Goal: Browse casually: Explore the website without a specific task or goal

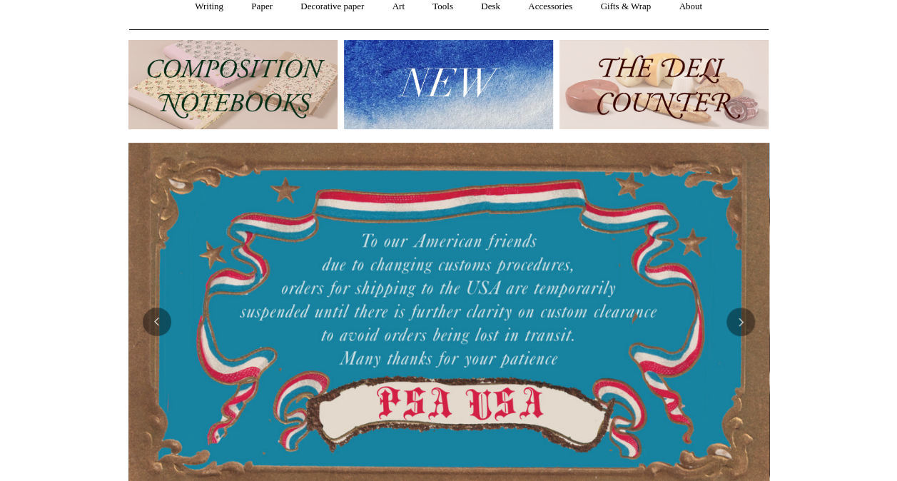
scroll to position [143, 0]
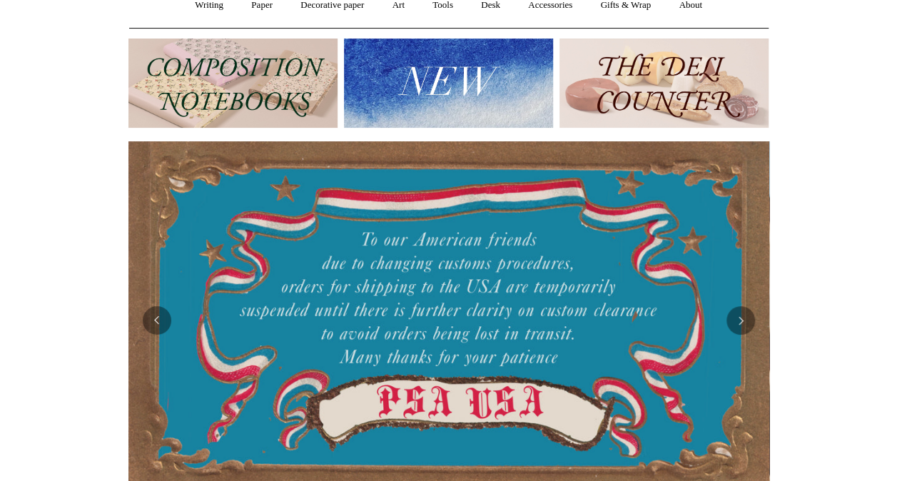
click at [444, 71] on img at bounding box center [448, 83] width 209 height 89
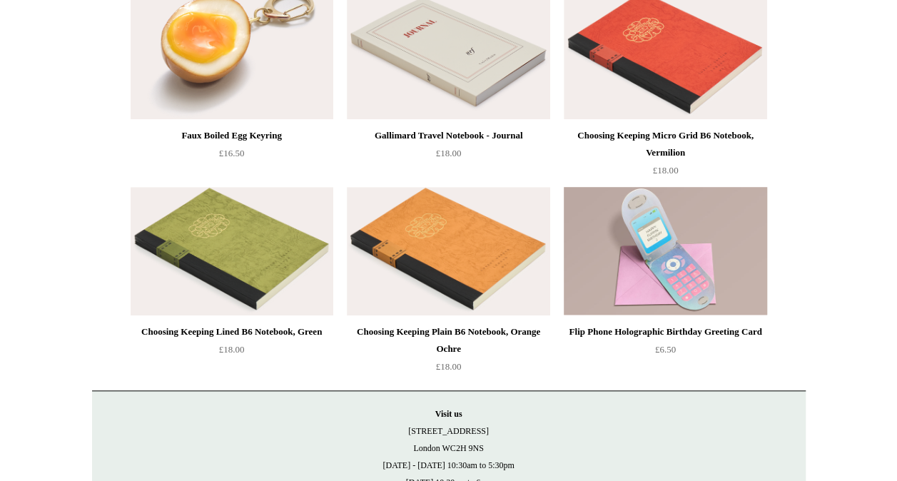
scroll to position [3262, 0]
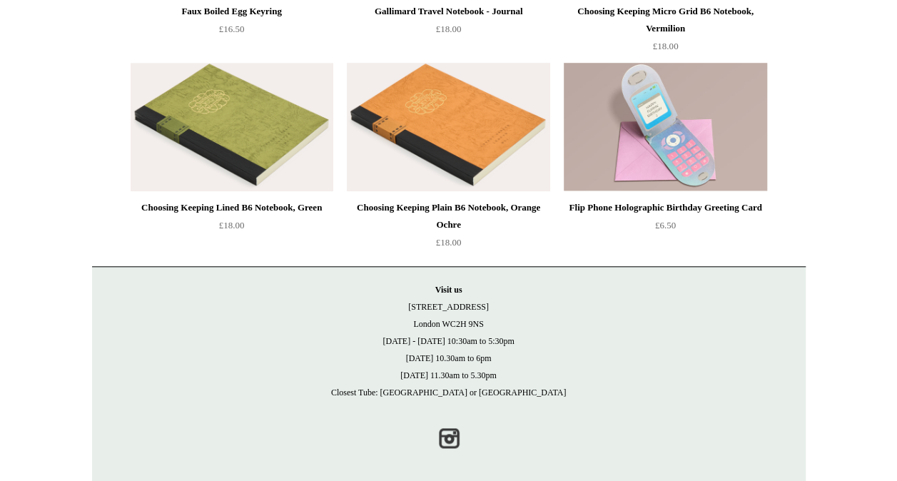
click at [434, 152] on img at bounding box center [448, 127] width 203 height 128
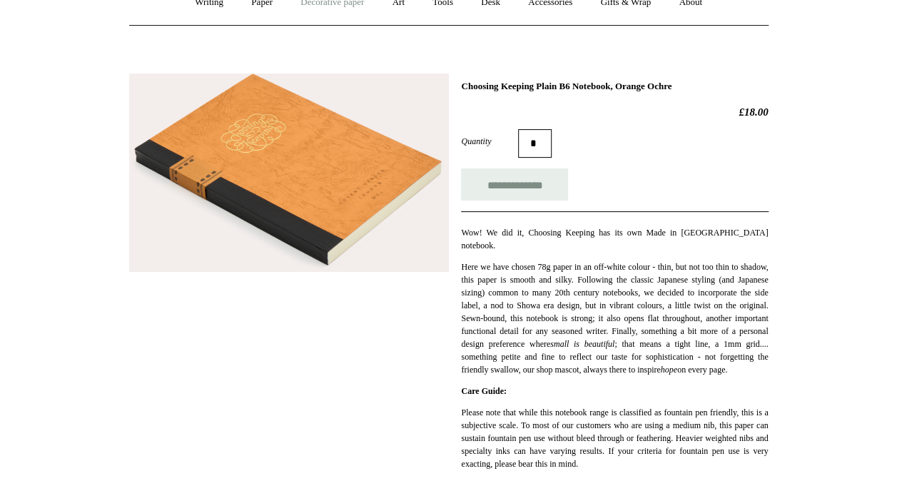
scroll to position [228, 0]
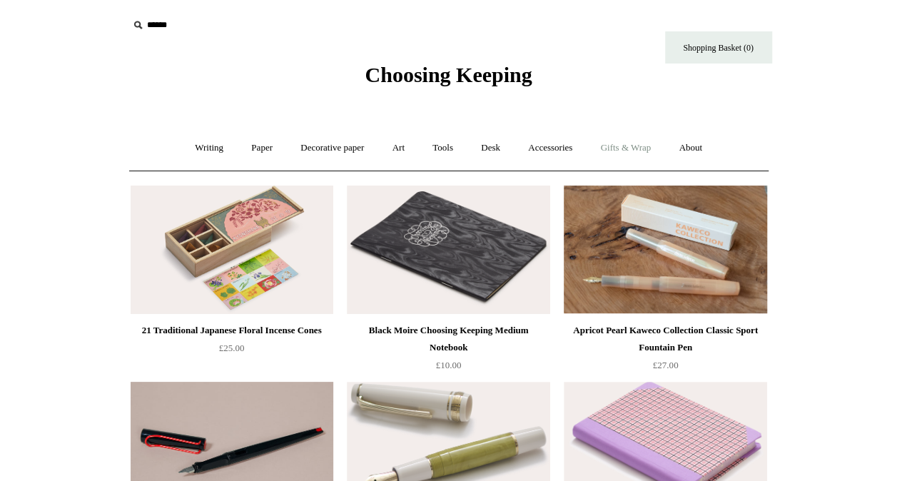
click at [631, 145] on link "Gifts & Wrap +" at bounding box center [625, 148] width 76 height 38
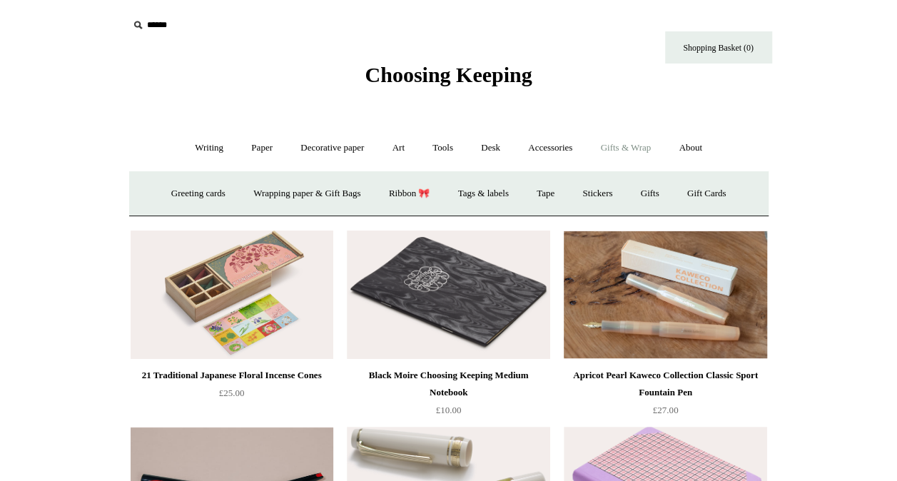
scroll to position [29, 0]
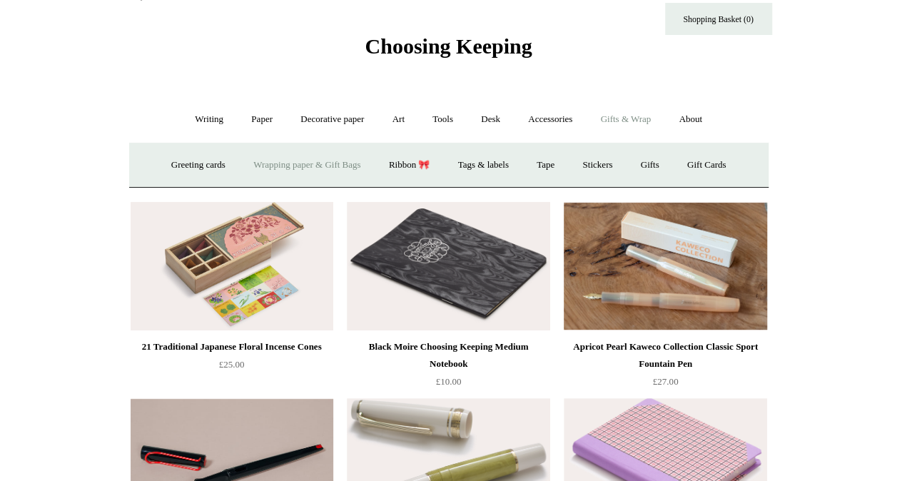
click at [287, 161] on link "Wrapping paper & Gift Bags" at bounding box center [306, 165] width 133 height 38
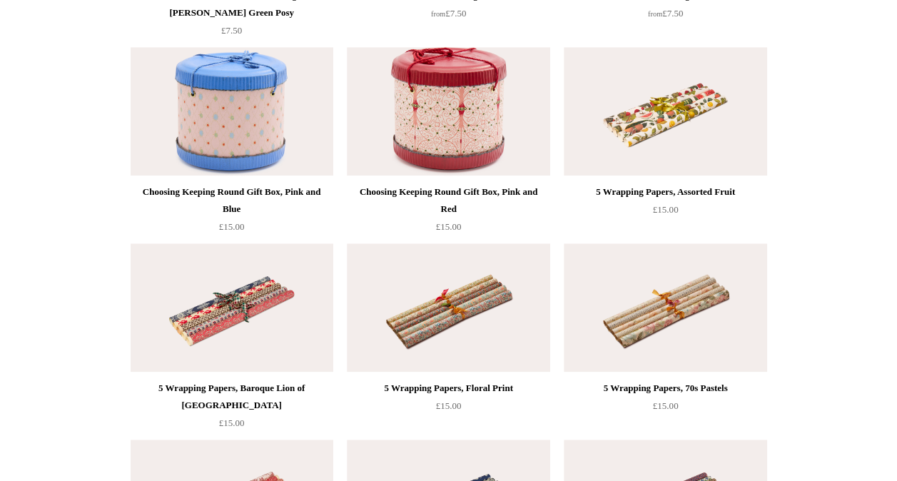
scroll to position [542, 0]
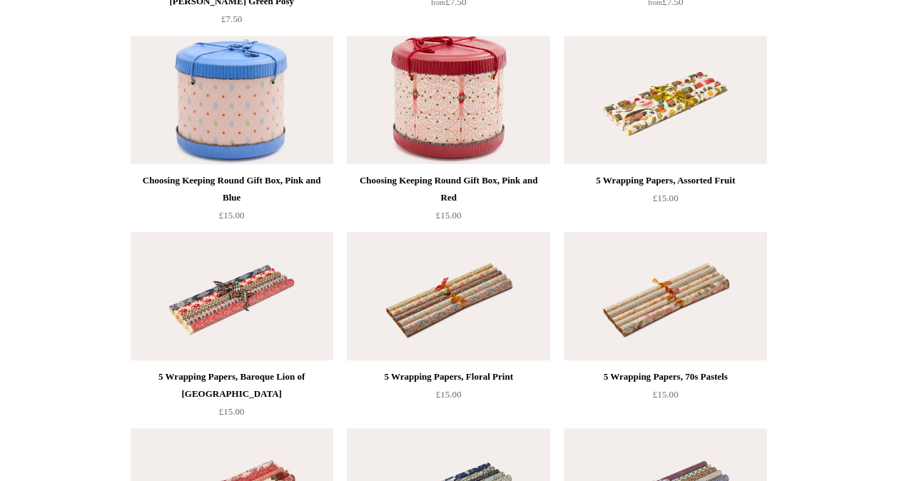
click at [387, 303] on img at bounding box center [448, 296] width 203 height 128
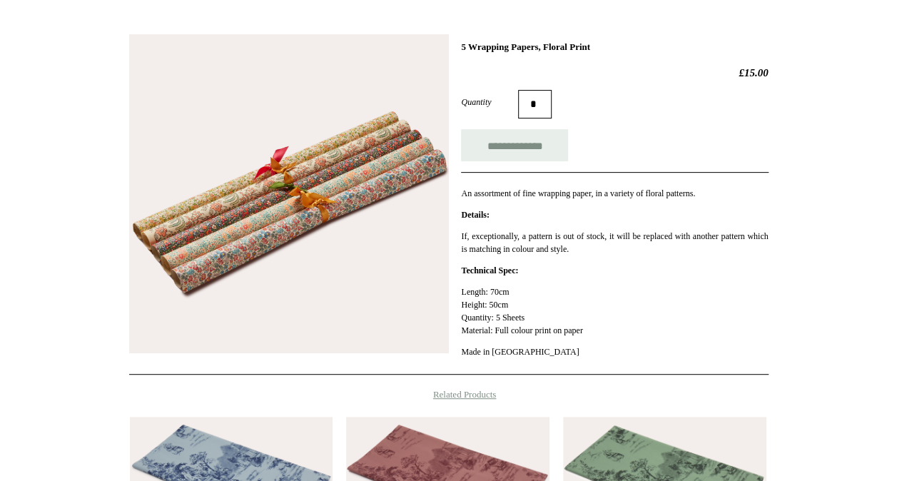
scroll to position [200, 0]
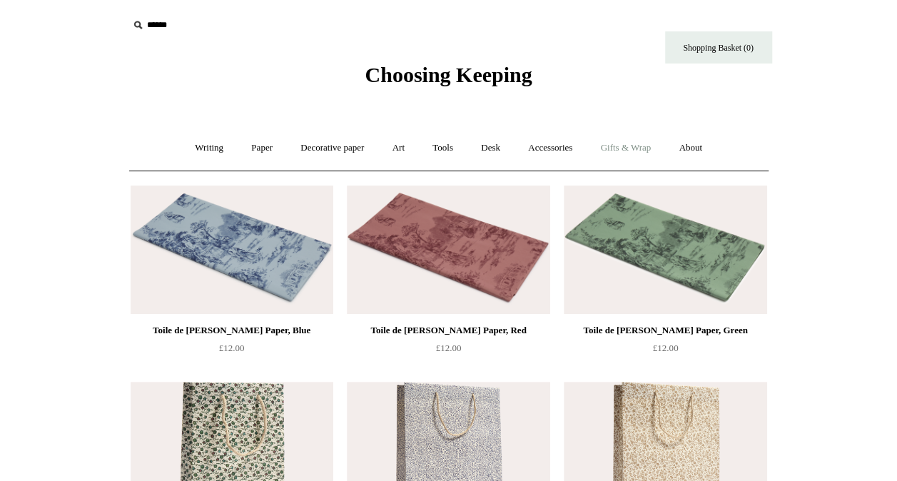
click at [651, 143] on link "Gifts & Wrap +" at bounding box center [625, 148] width 76 height 38
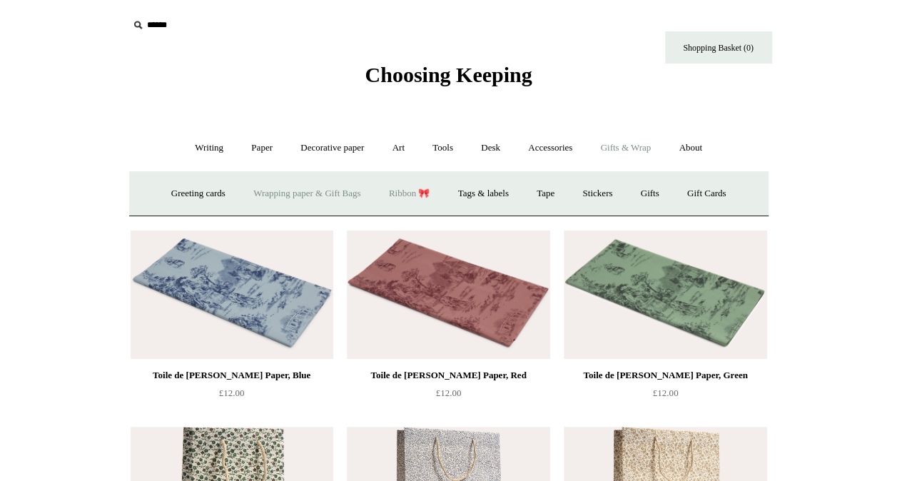
click at [412, 190] on link "Ribbon 🎀" at bounding box center [409, 194] width 67 height 38
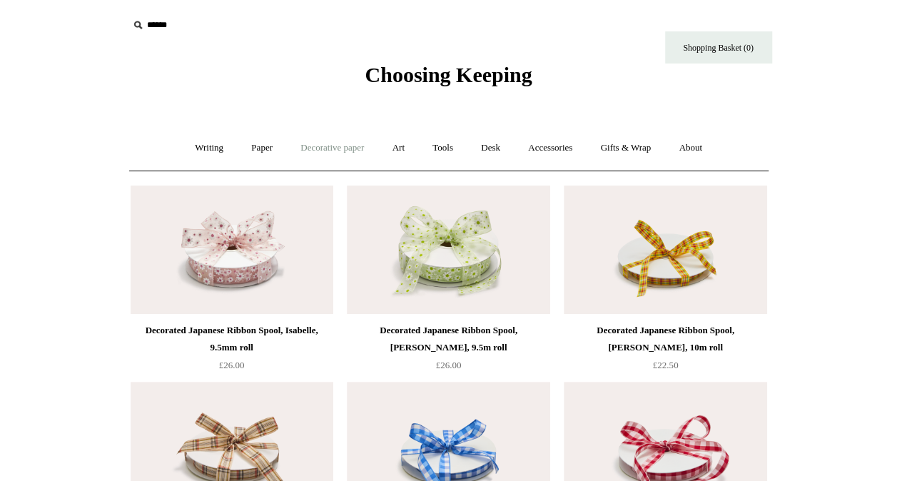
click at [319, 150] on link "Decorative paper +" at bounding box center [332, 148] width 89 height 38
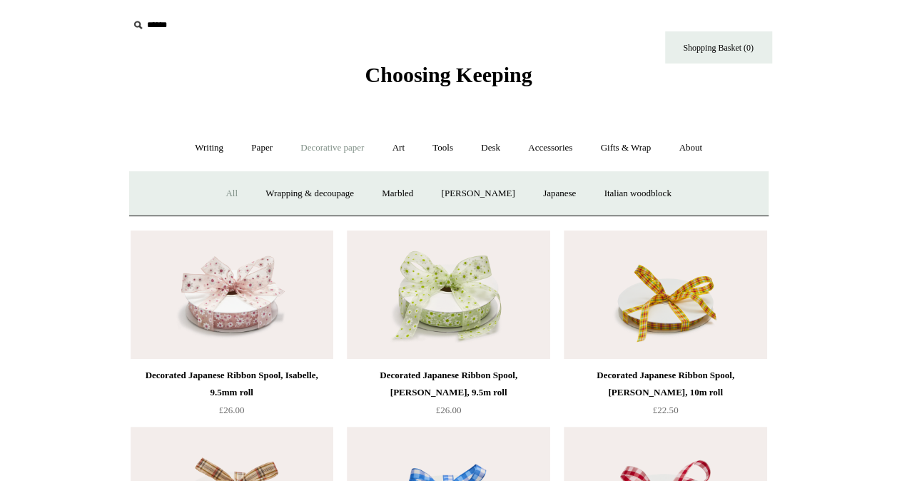
click at [215, 194] on link "All" at bounding box center [232, 194] width 38 height 38
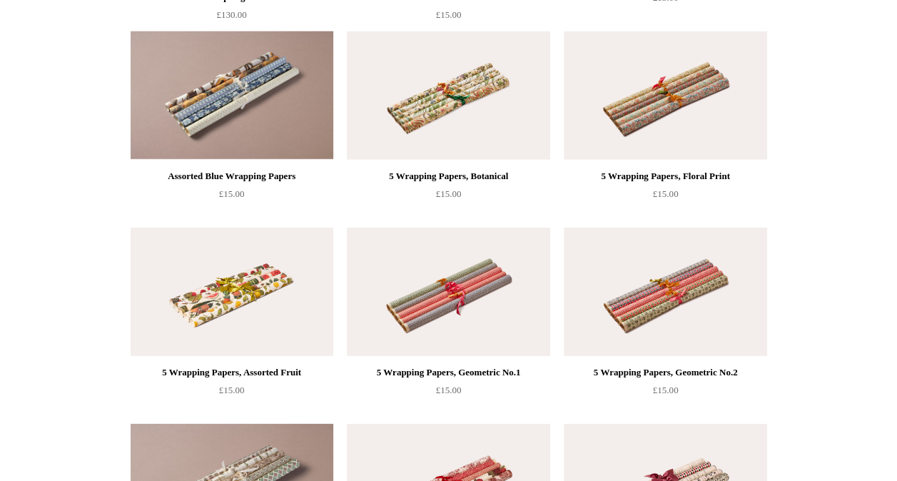
scroll to position [1941, 0]
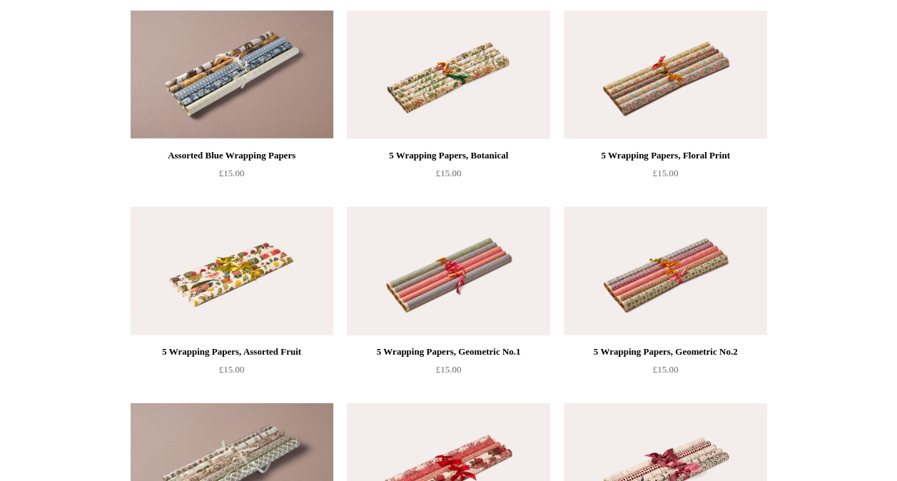
click at [505, 270] on img at bounding box center [448, 271] width 203 height 128
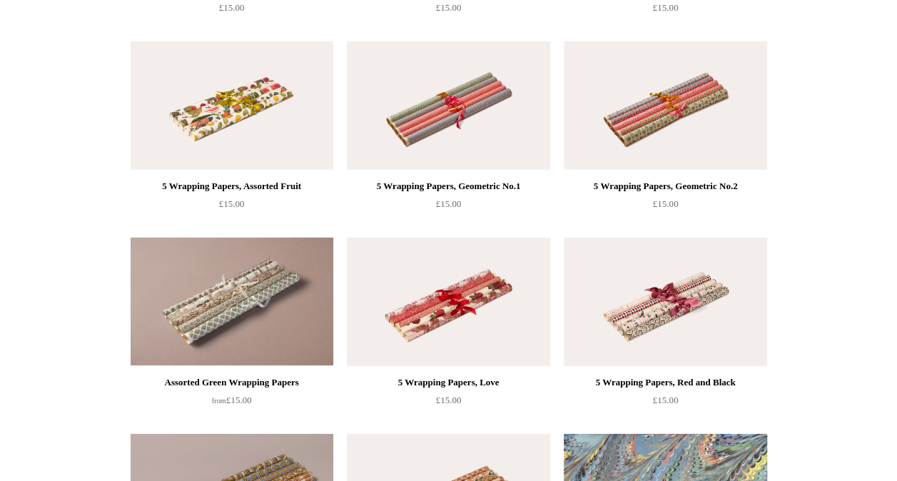
scroll to position [2112, 0]
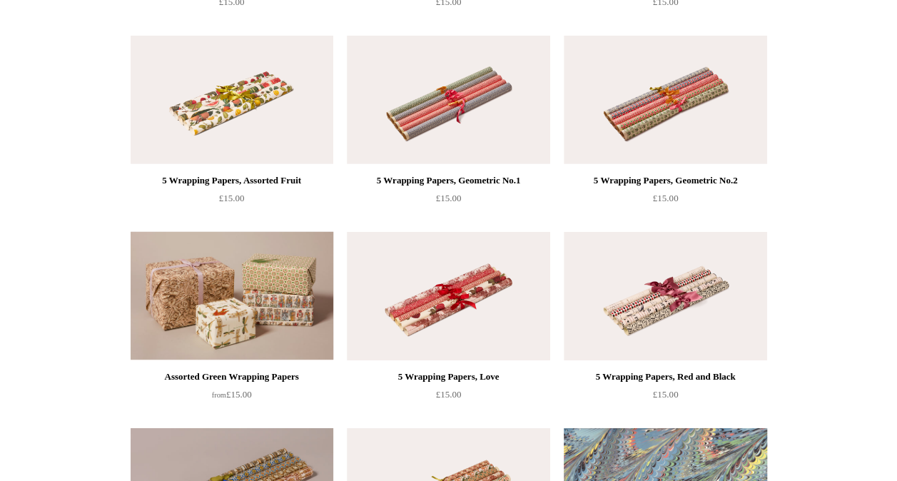
click at [235, 298] on img at bounding box center [232, 296] width 203 height 128
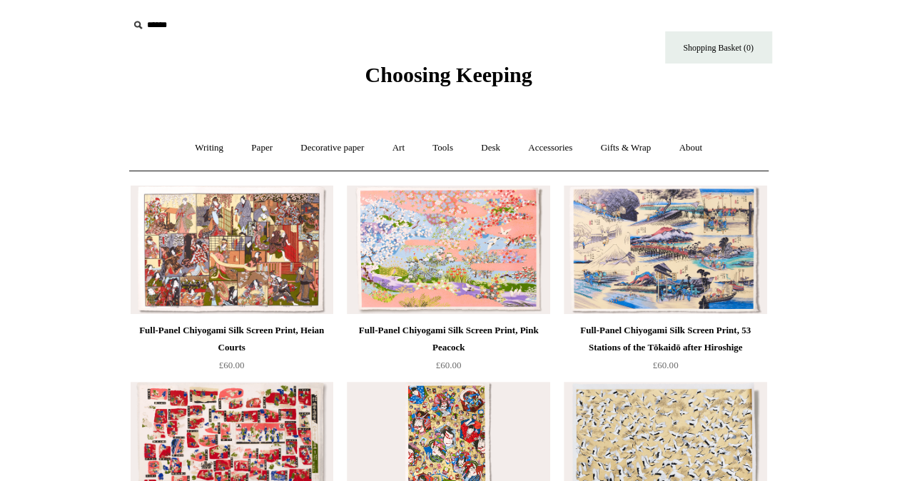
click at [417, 67] on span "Choosing Keeping" at bounding box center [448, 75] width 167 height 24
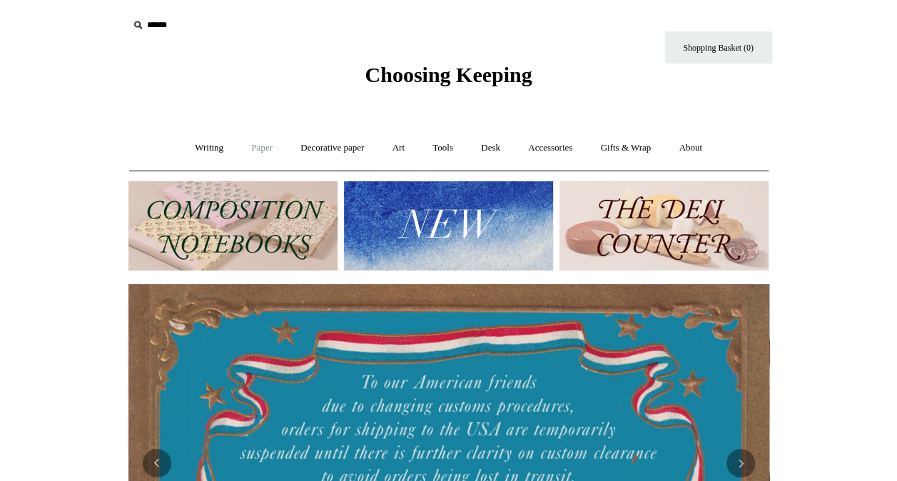
click at [257, 148] on link "Paper +" at bounding box center [261, 148] width 47 height 38
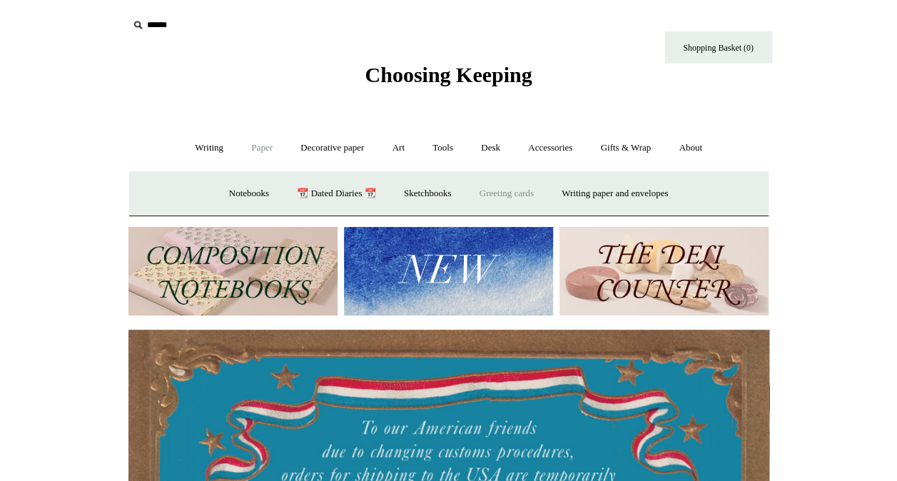
click at [501, 196] on link "Greeting cards +" at bounding box center [507, 194] width 80 height 38
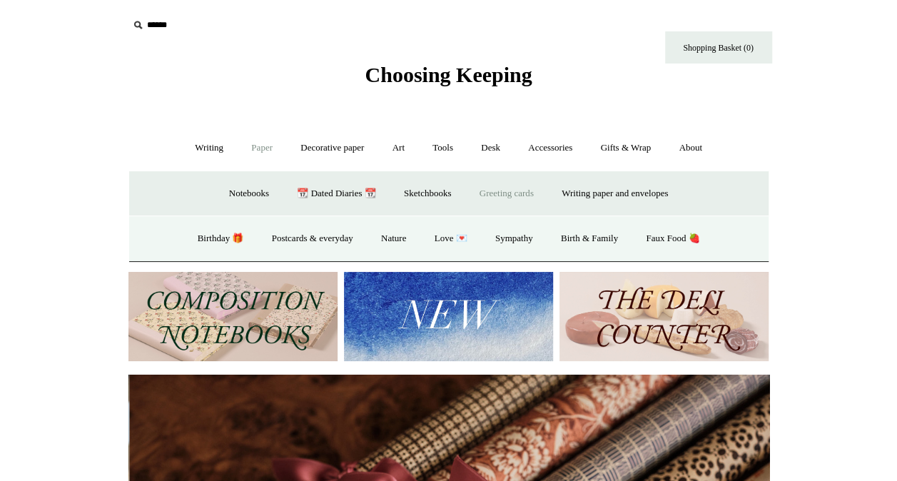
scroll to position [0, 1281]
click at [324, 240] on link "Postcards & everyday" at bounding box center [312, 239] width 107 height 38
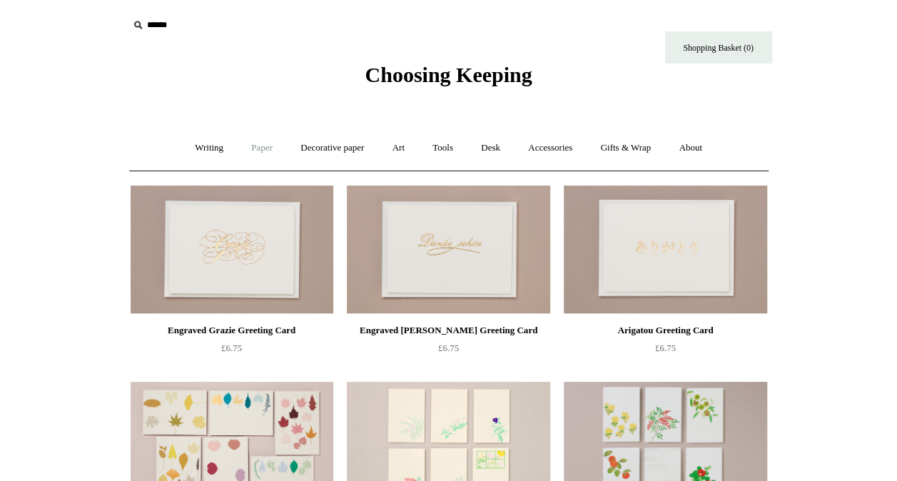
click at [256, 150] on link "Paper +" at bounding box center [261, 148] width 47 height 38
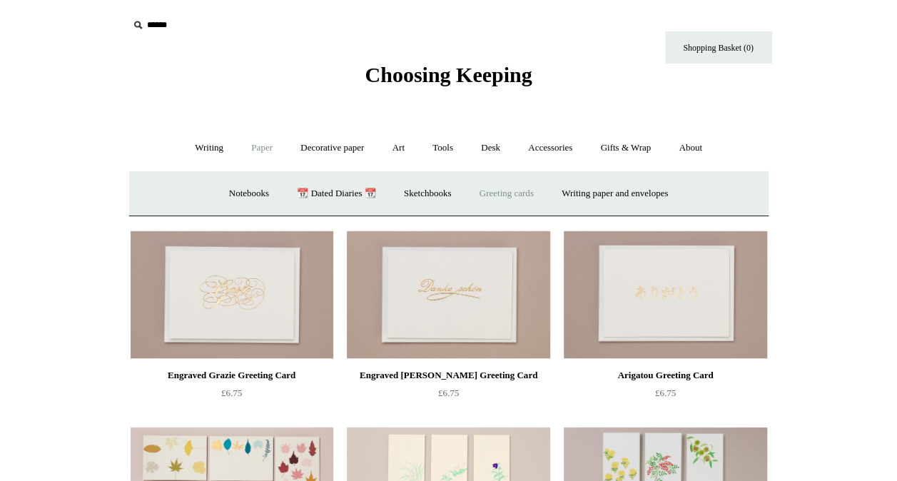
click at [529, 190] on link "Greeting cards +" at bounding box center [507, 194] width 80 height 38
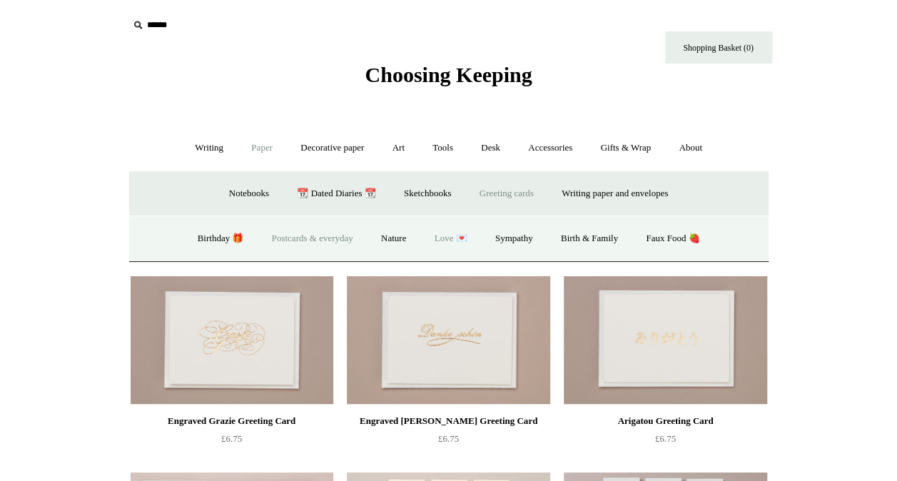
click at [452, 242] on link "Love 💌" at bounding box center [451, 239] width 59 height 38
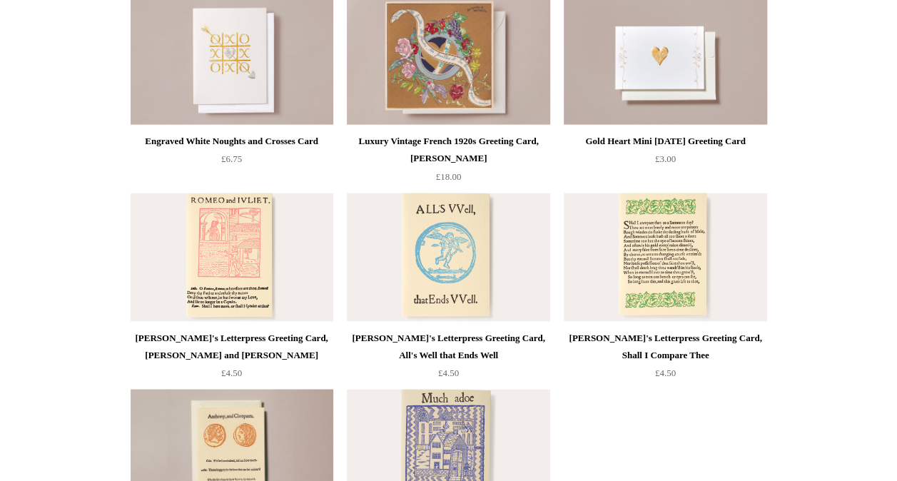
scroll to position [1174, 0]
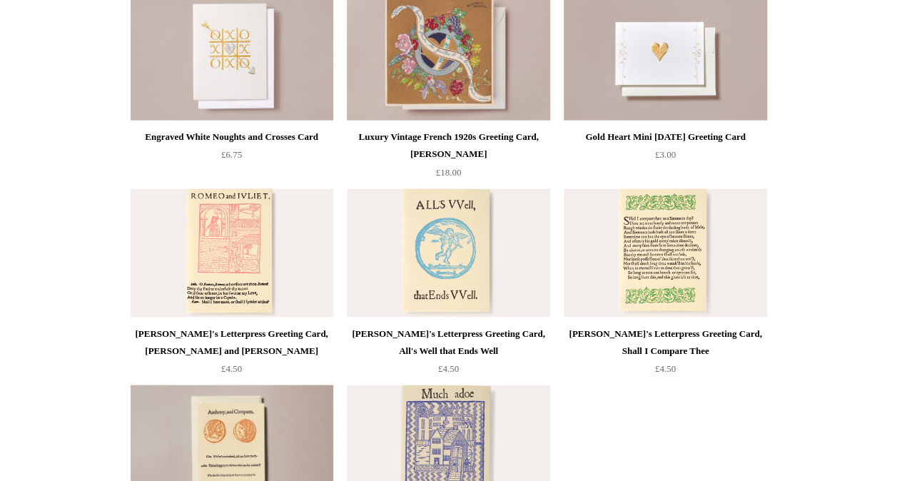
click at [199, 238] on img at bounding box center [232, 252] width 203 height 128
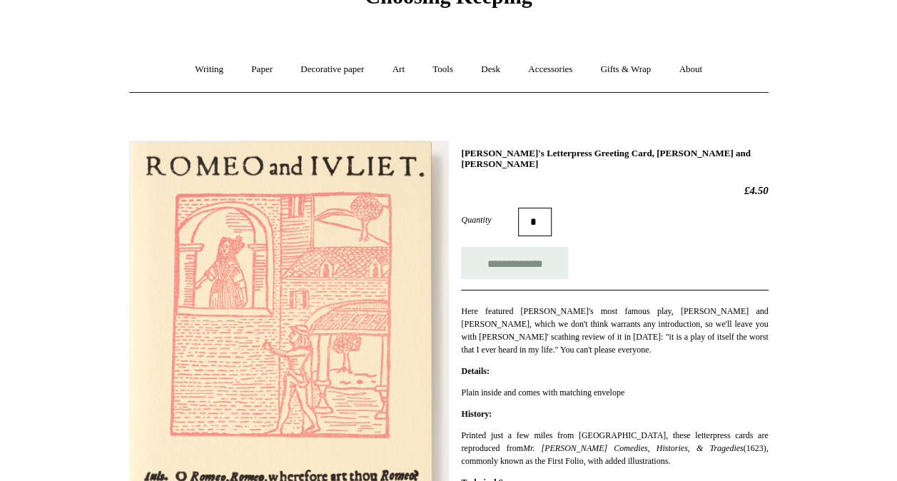
scroll to position [86, 0]
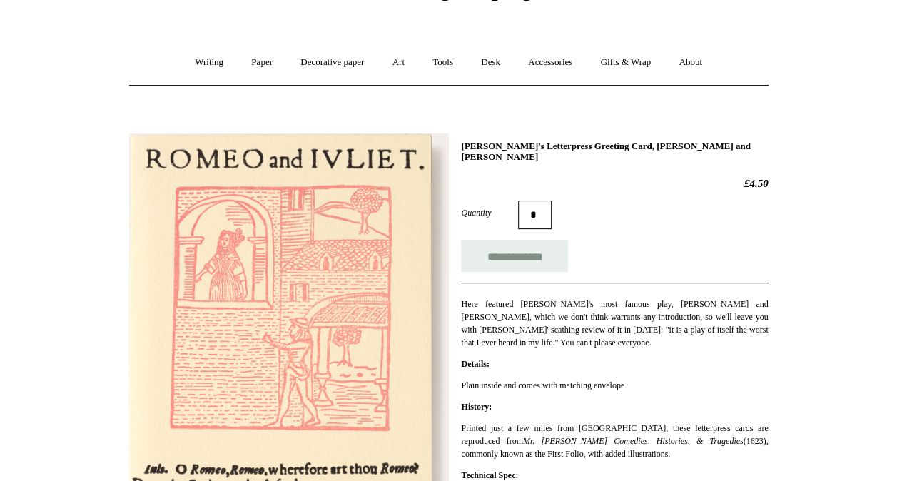
click at [274, 241] on img at bounding box center [289, 359] width 320 height 452
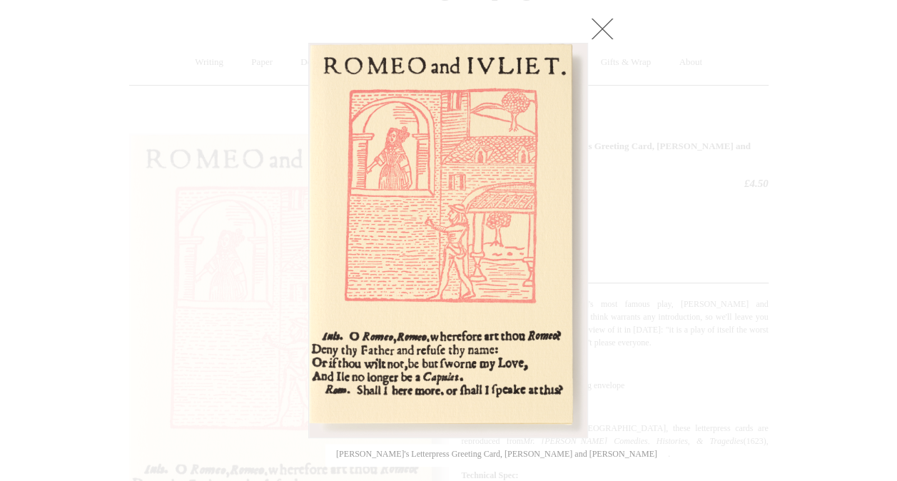
click at [609, 32] on link at bounding box center [602, 28] width 29 height 29
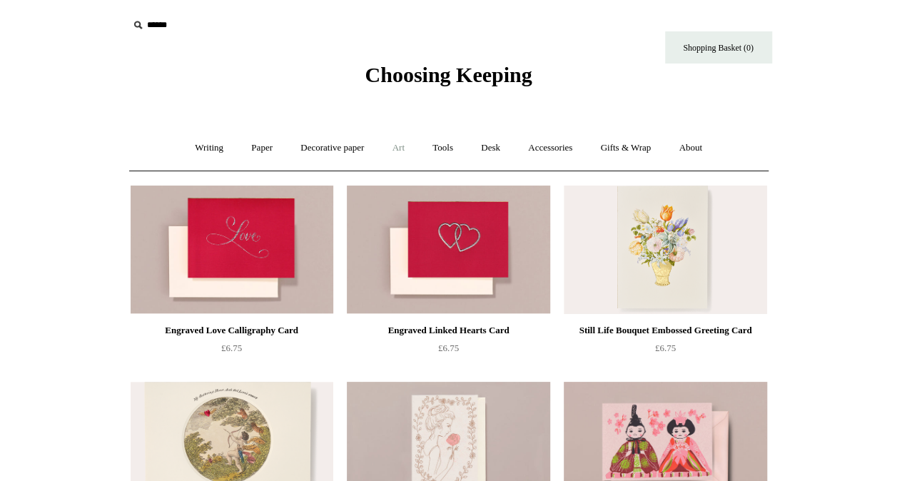
click at [397, 152] on link "Art +" at bounding box center [399, 148] width 38 height 38
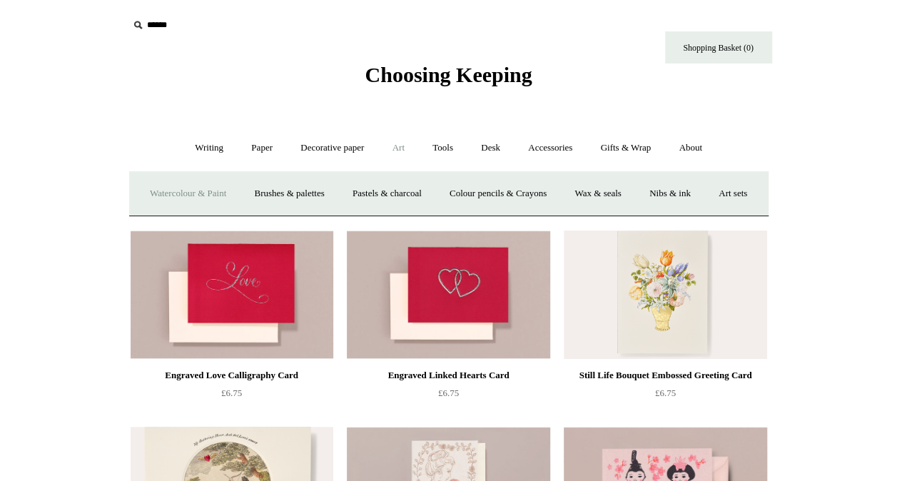
click at [225, 190] on link "Watercolour & Paint" at bounding box center [188, 194] width 102 height 38
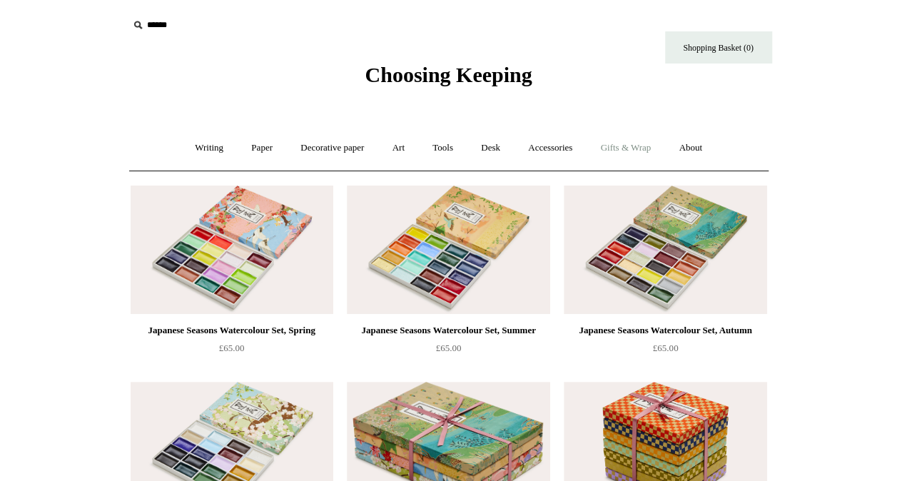
click at [631, 154] on link "Gifts & Wrap +" at bounding box center [625, 148] width 76 height 38
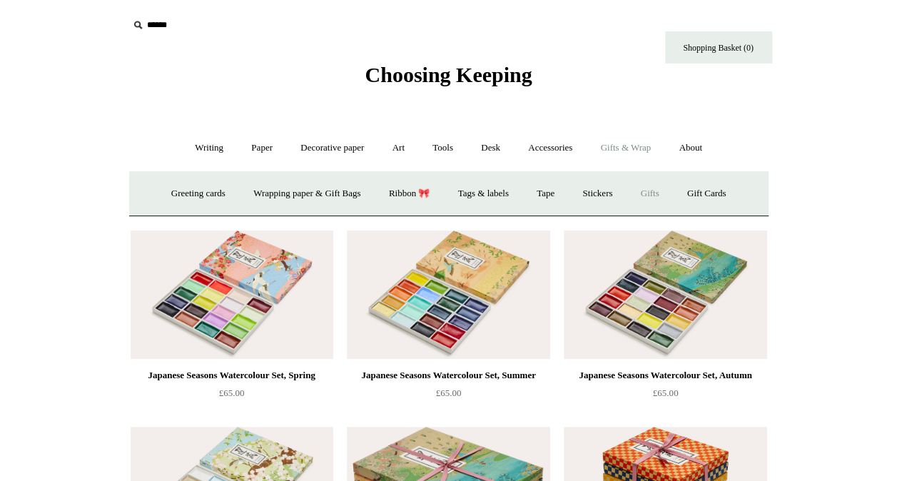
click at [659, 194] on link "Gifts +" at bounding box center [650, 194] width 44 height 38
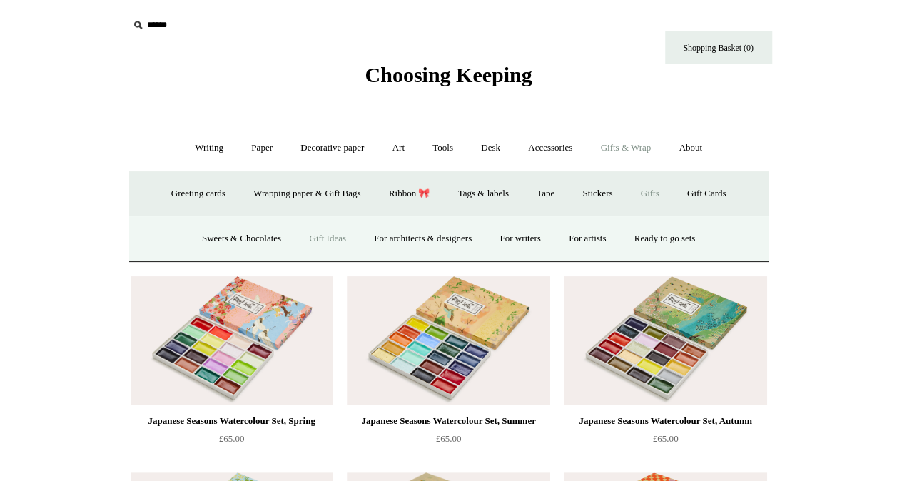
click at [313, 242] on link "Gift Ideas" at bounding box center [327, 239] width 63 height 38
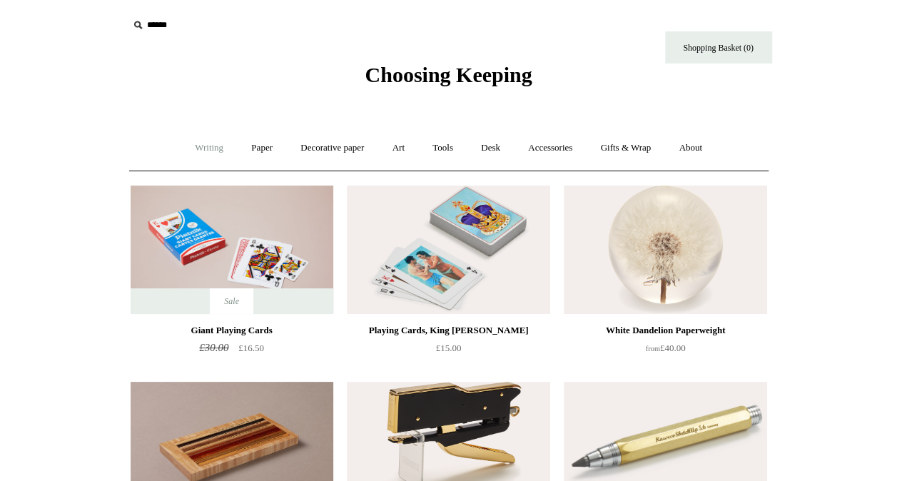
click at [198, 151] on link "Writing +" at bounding box center [209, 148] width 54 height 38
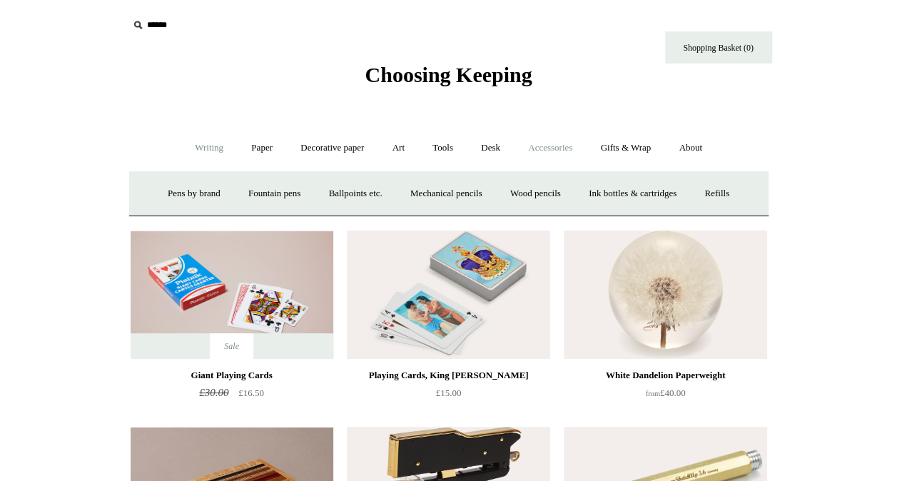
click at [564, 154] on link "Accessories +" at bounding box center [550, 148] width 70 height 38
click at [188, 188] on link "Personal Accessories +" at bounding box center [205, 194] width 103 height 38
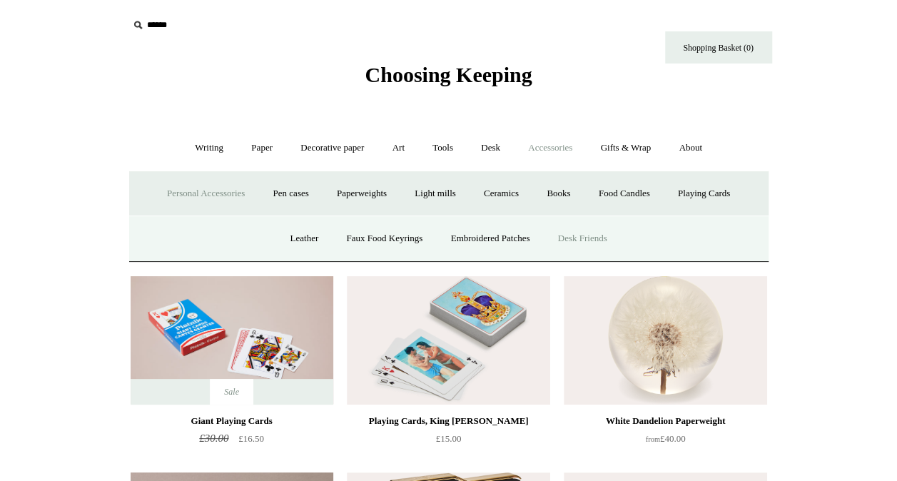
click at [585, 237] on link "Desk Friends" at bounding box center [582, 239] width 75 height 38
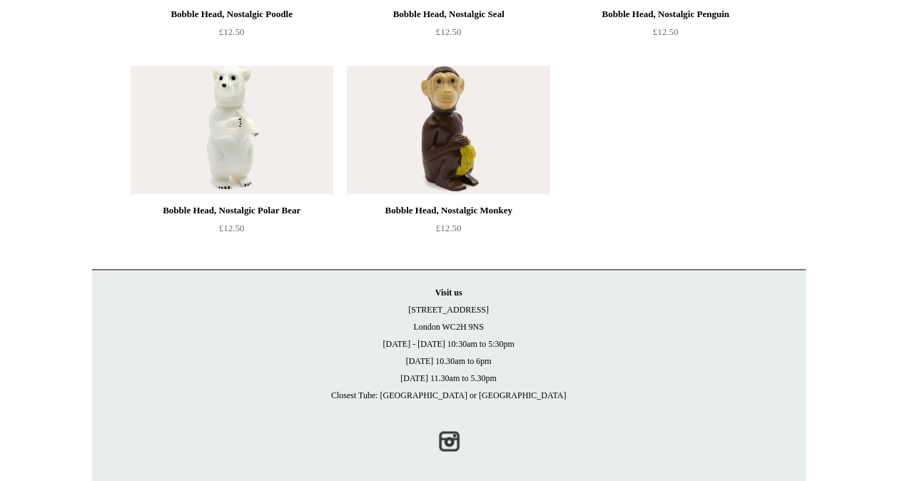
scroll to position [913, 0]
